Goal: Navigation & Orientation: Find specific page/section

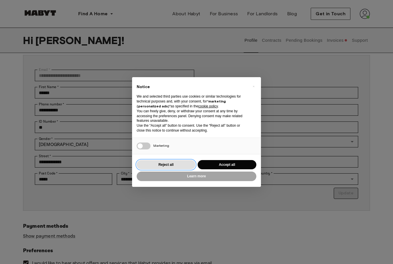
click at [180, 165] on button "Reject all" at bounding box center [166, 165] width 59 height 10
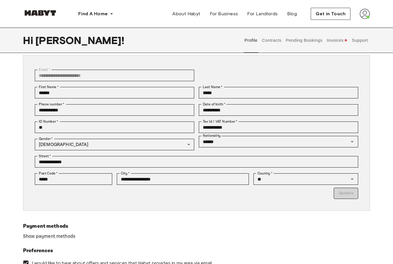
click at [278, 39] on button "Contracts" at bounding box center [271, 40] width 21 height 25
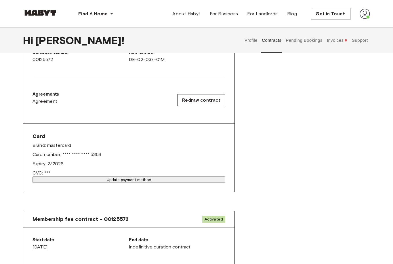
click at [314, 41] on button "Pending Bookings" at bounding box center [304, 40] width 38 height 25
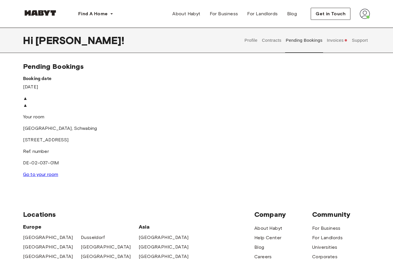
click at [341, 41] on button "Invoices" at bounding box center [337, 40] width 22 height 25
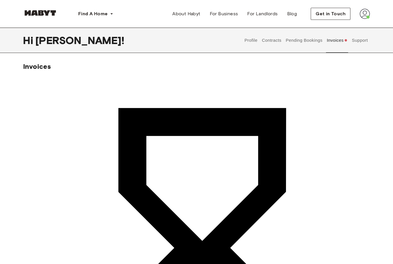
click at [363, 41] on button "Support" at bounding box center [360, 40] width 18 height 25
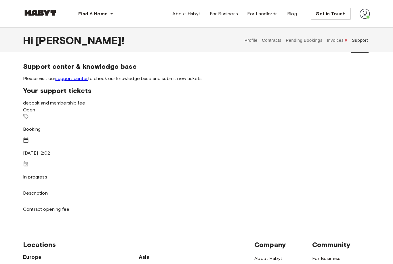
click at [333, 42] on button "Invoices" at bounding box center [337, 40] width 22 height 25
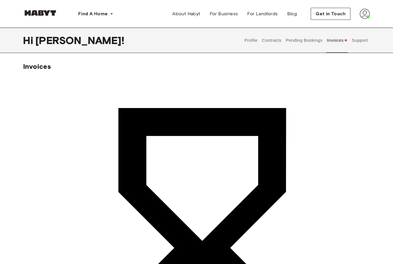
click at [310, 42] on button "Pending Bookings" at bounding box center [304, 40] width 38 height 25
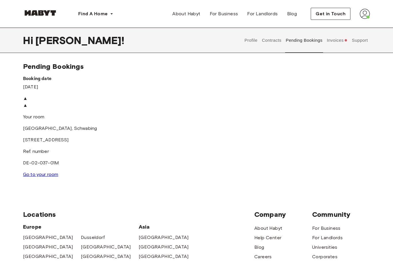
click at [278, 109] on div "▲" at bounding box center [196, 105] width 347 height 7
click at [281, 109] on div "▲" at bounding box center [196, 105] width 347 height 7
click at [282, 109] on div "▲" at bounding box center [196, 105] width 347 height 7
click at [283, 109] on div "▲" at bounding box center [196, 105] width 347 height 7
click at [284, 109] on div "▲" at bounding box center [196, 105] width 347 height 7
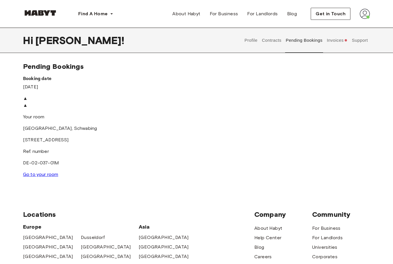
click at [286, 109] on div "▲" at bounding box center [196, 105] width 347 height 7
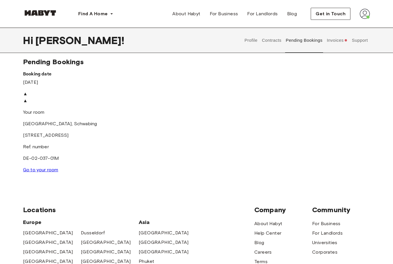
scroll to position [5, 0]
click at [282, 104] on div "▲" at bounding box center [196, 100] width 347 height 7
click at [283, 104] on div "▲" at bounding box center [196, 100] width 347 height 7
click at [284, 104] on div "▲" at bounding box center [196, 100] width 347 height 7
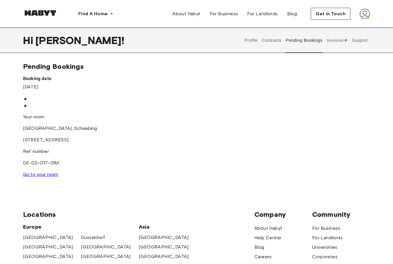
click at [277, 42] on button "Contracts" at bounding box center [271, 40] width 21 height 25
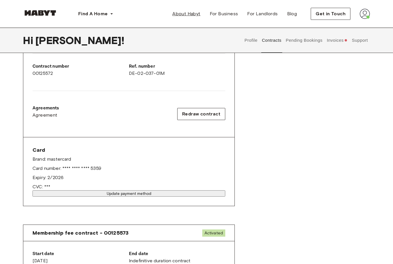
scroll to position [131, 0]
click at [305, 42] on button "Pending Bookings" at bounding box center [304, 40] width 38 height 25
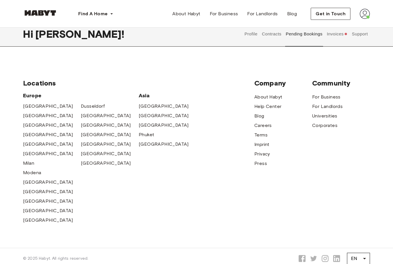
click at [332, 34] on button "Invoices" at bounding box center [337, 33] width 22 height 25
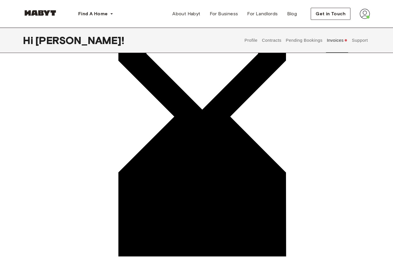
click at [274, 35] on button "Contracts" at bounding box center [271, 40] width 21 height 25
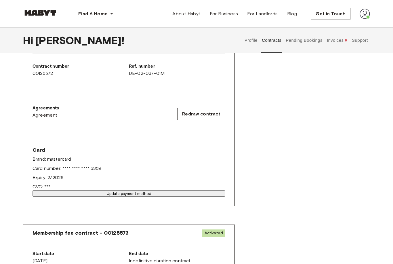
click at [247, 42] on button "Profile" at bounding box center [251, 40] width 15 height 25
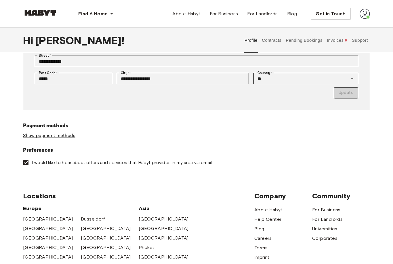
click at [274, 45] on button "Contracts" at bounding box center [271, 40] width 21 height 25
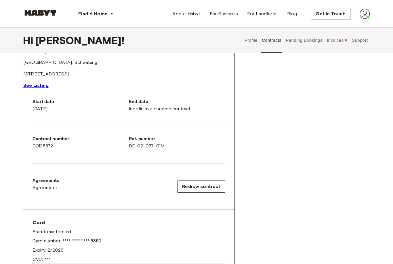
scroll to position [34, 0]
